Goal: Task Accomplishment & Management: Manage account settings

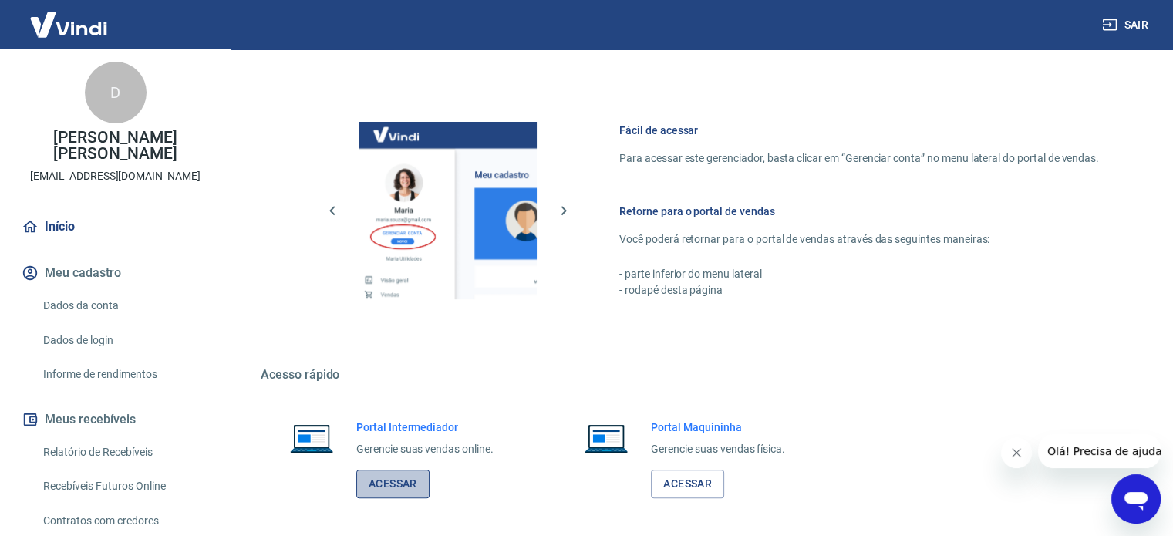
click at [389, 483] on link "Acessar" at bounding box center [392, 484] width 73 height 29
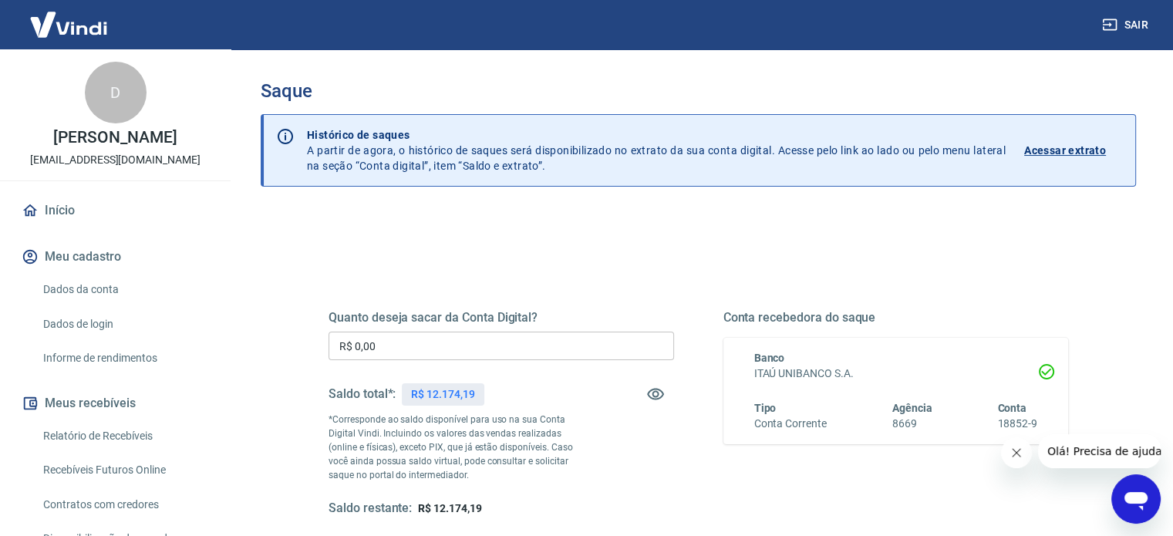
click at [403, 348] on input "R$ 0,00" at bounding box center [502, 346] width 346 height 29
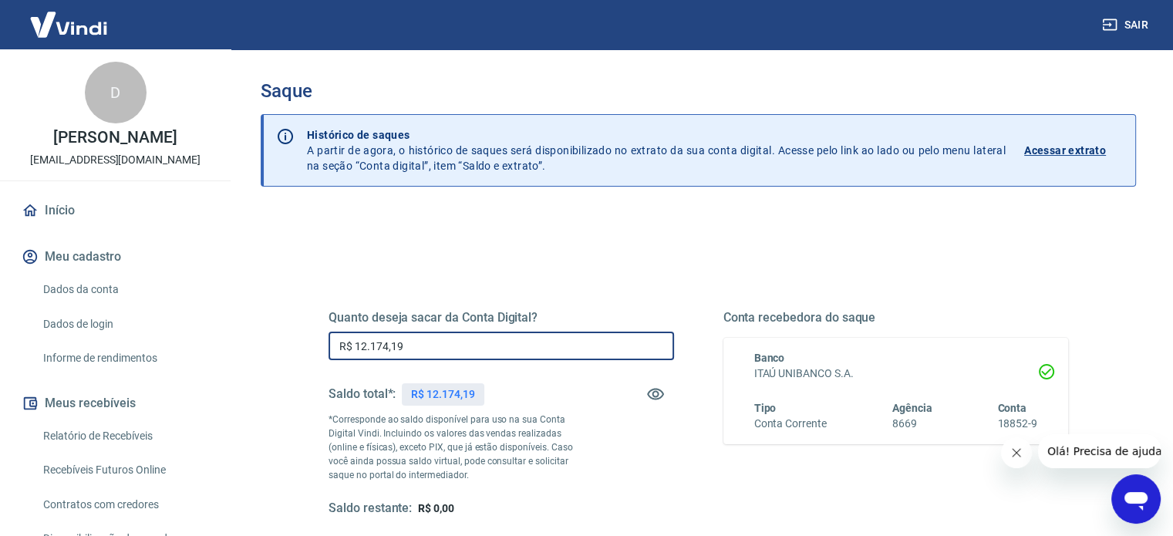
drag, startPoint x: 421, startPoint y: 346, endPoint x: 329, endPoint y: 347, distance: 92.6
click at [329, 347] on input "R$ 12.174,19" at bounding box center [502, 346] width 346 height 29
click at [438, 336] on input "R$ 12.174,19" at bounding box center [502, 346] width 346 height 29
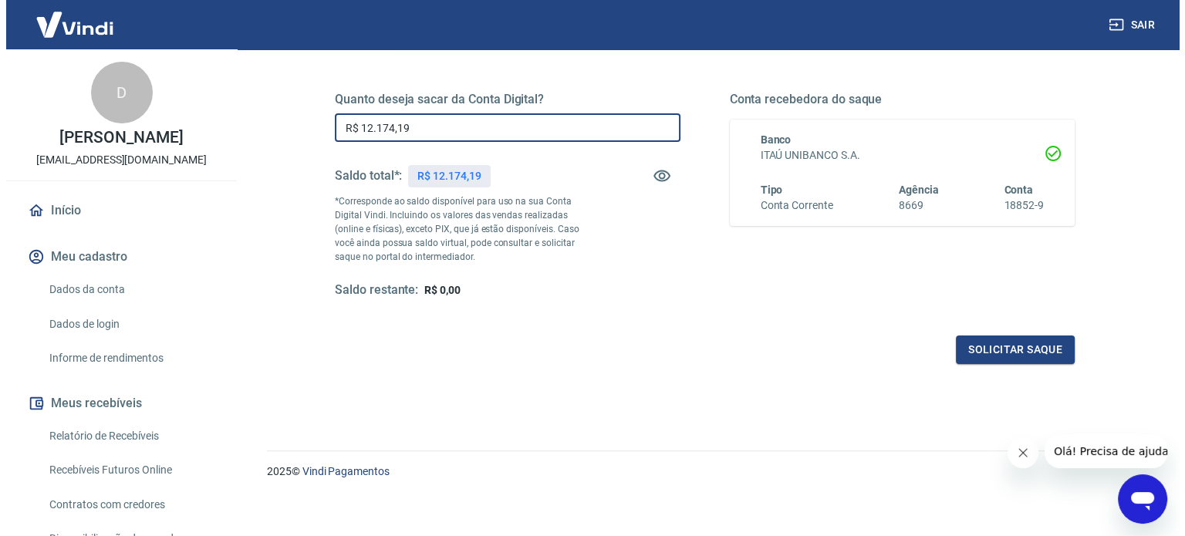
scroll to position [225, 0]
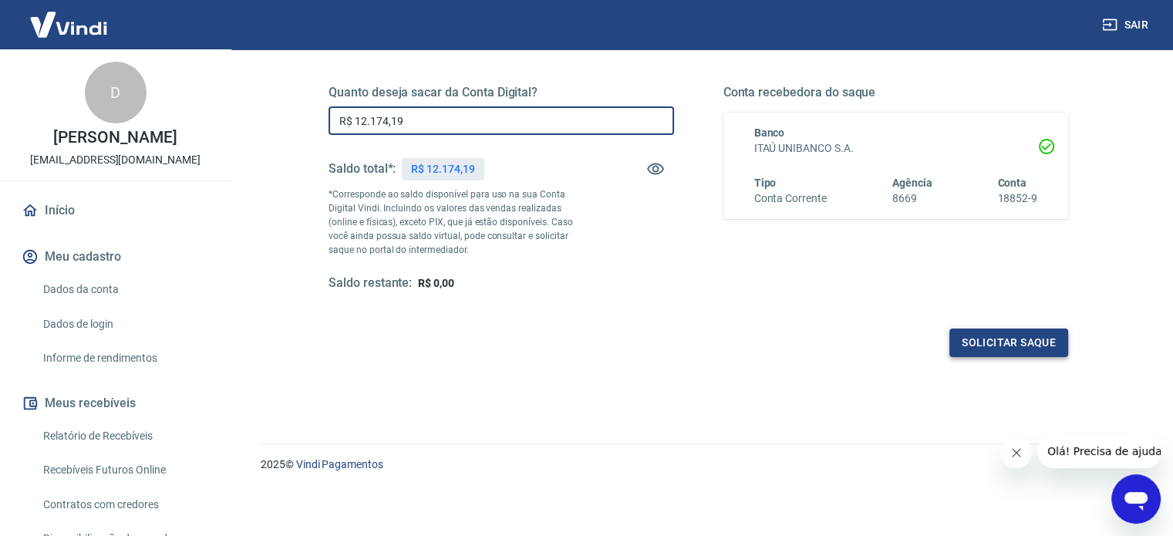
type input "R$ 12.174,19"
click at [1014, 343] on button "Solicitar saque" at bounding box center [1008, 343] width 119 height 29
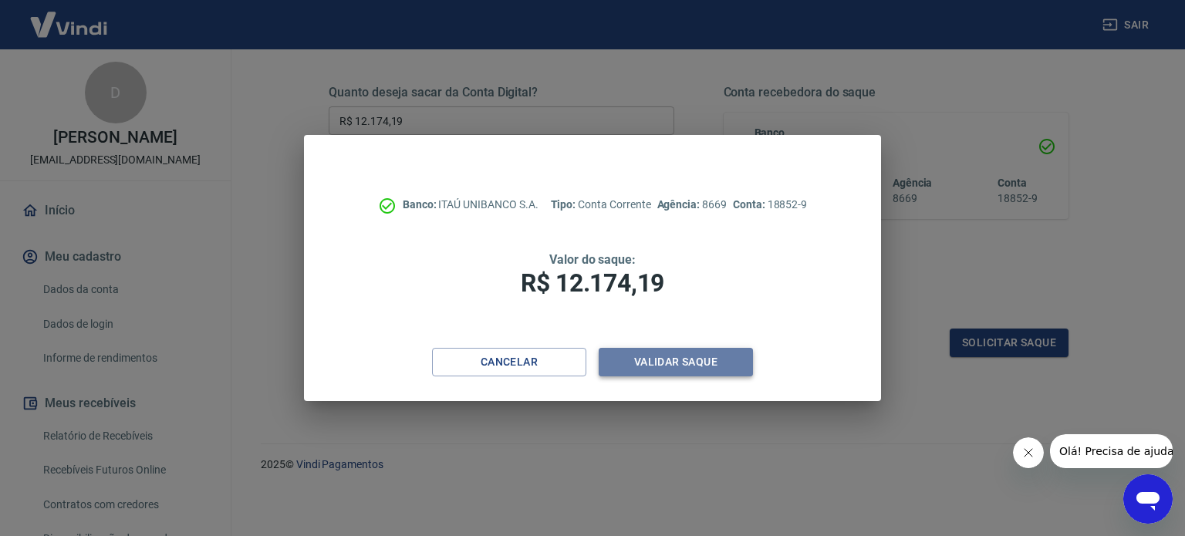
click at [702, 374] on button "Validar saque" at bounding box center [676, 362] width 154 height 29
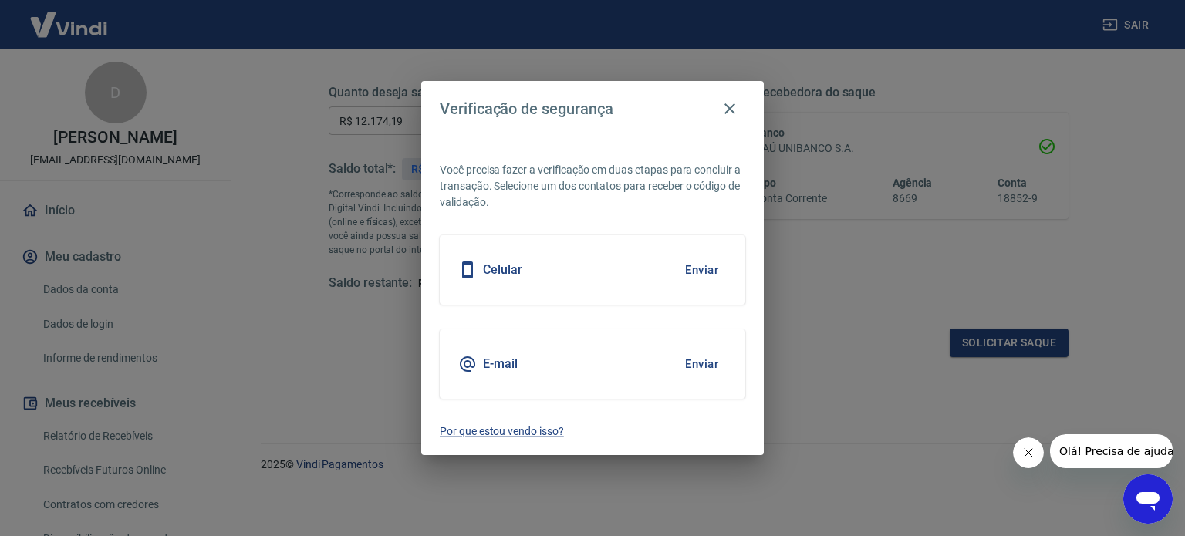
click at [703, 268] on button "Enviar" at bounding box center [701, 270] width 50 height 32
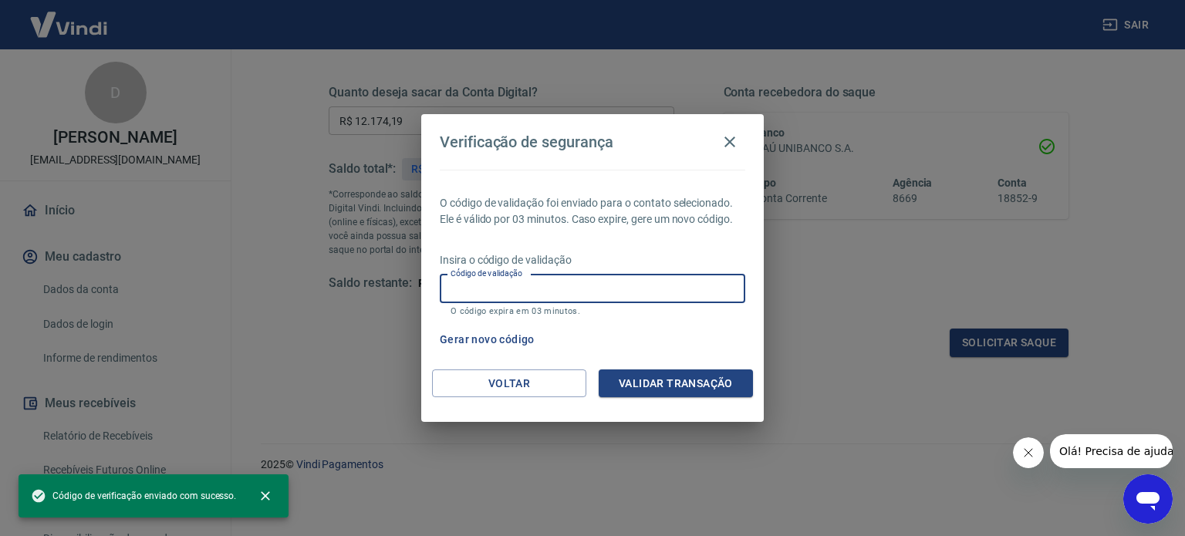
click at [532, 287] on input "Código de validação" at bounding box center [592, 289] width 305 height 29
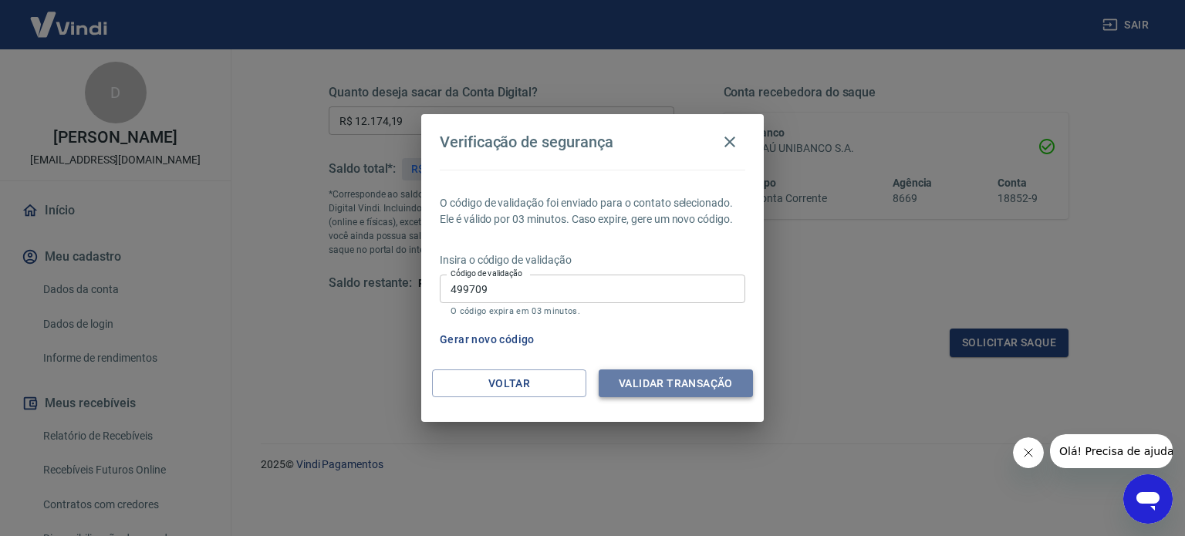
click at [659, 375] on button "Validar transação" at bounding box center [676, 383] width 154 height 29
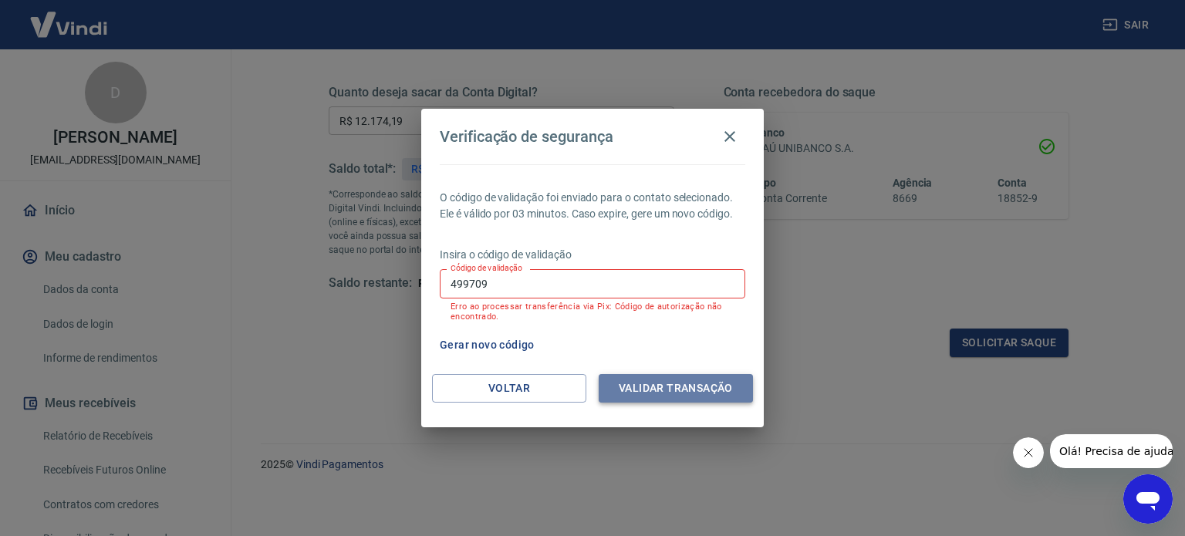
click at [666, 384] on button "Validar transação" at bounding box center [676, 388] width 154 height 29
click at [535, 283] on input "499709" at bounding box center [592, 283] width 305 height 29
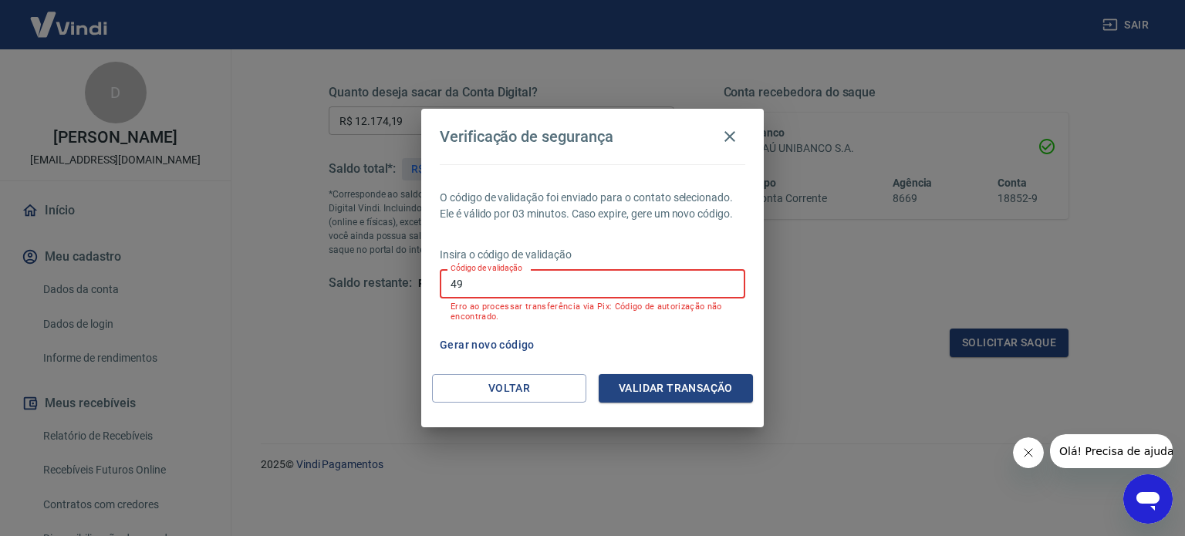
type input "4"
type input "417158"
click at [663, 393] on button "Validar transação" at bounding box center [676, 388] width 154 height 29
